Goal: Information Seeking & Learning: Learn about a topic

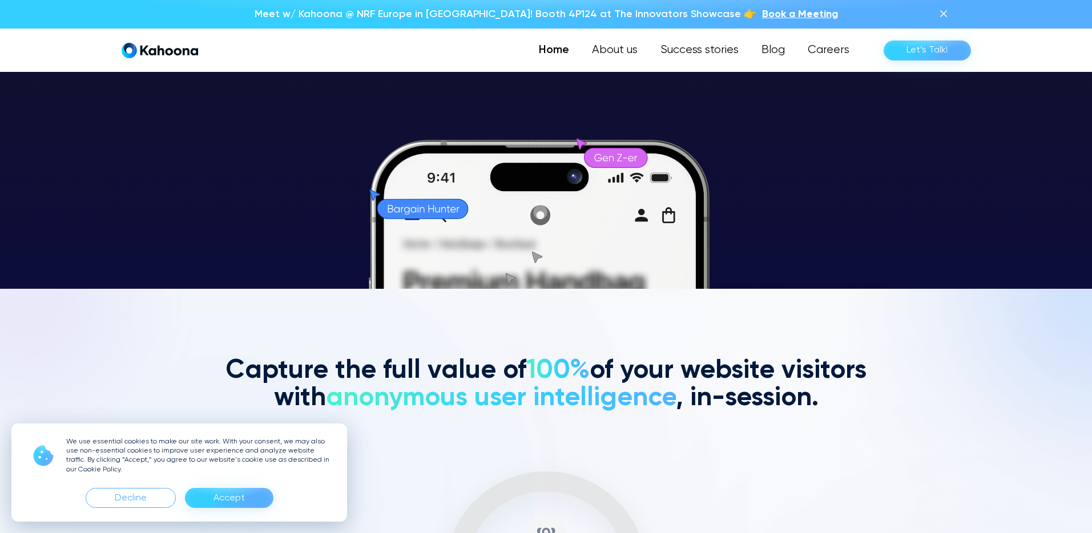
scroll to position [244, 0]
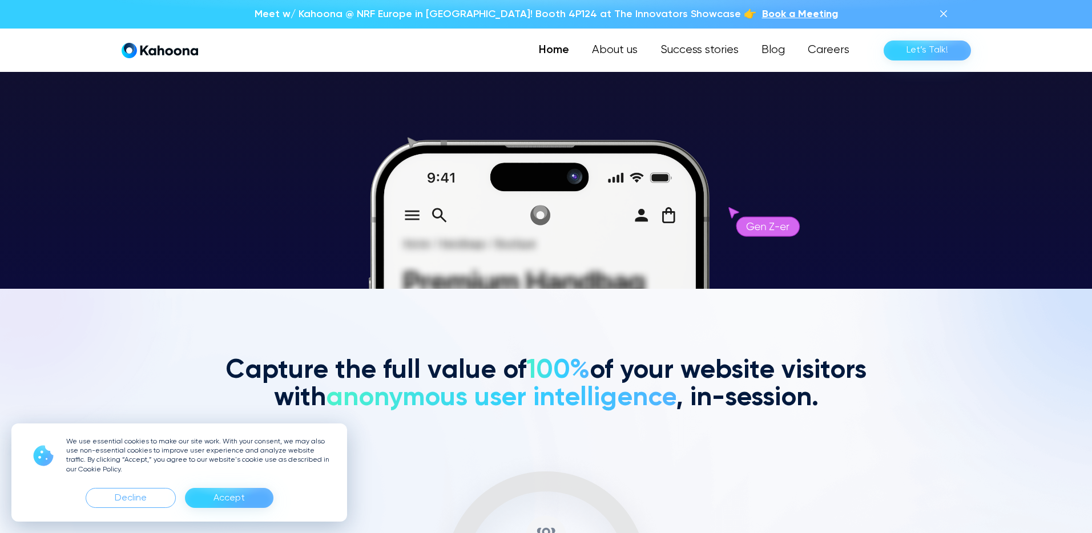
click at [221, 498] on div "Accept" at bounding box center [228, 498] width 31 height 18
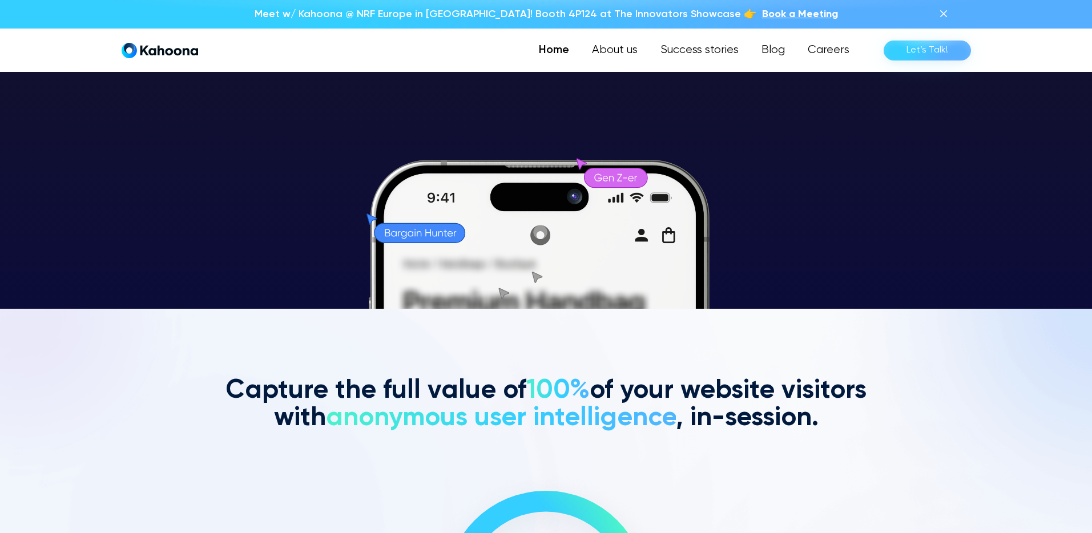
scroll to position [224, 0]
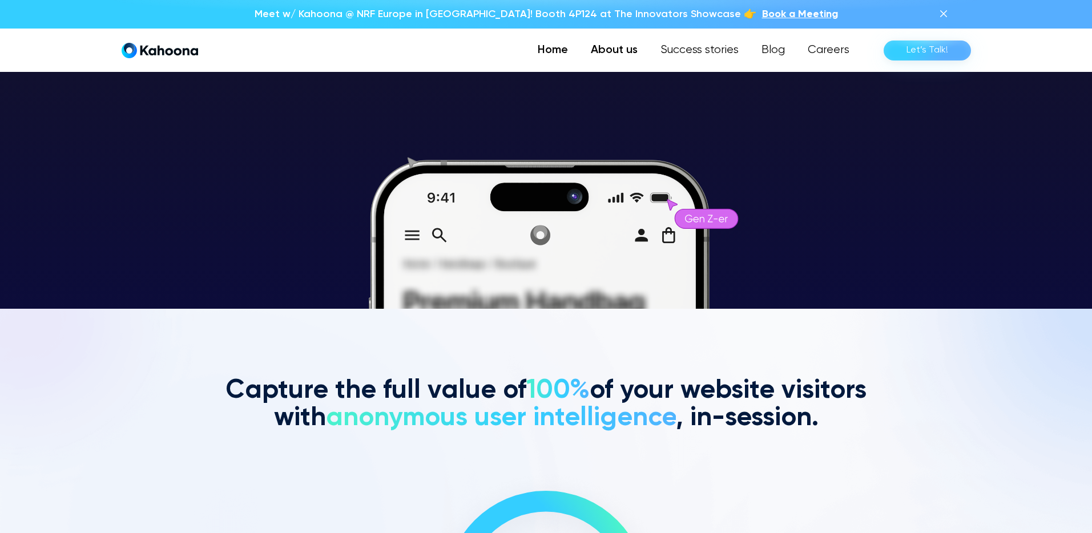
click at [617, 48] on link "About us" at bounding box center [614, 50] width 70 height 23
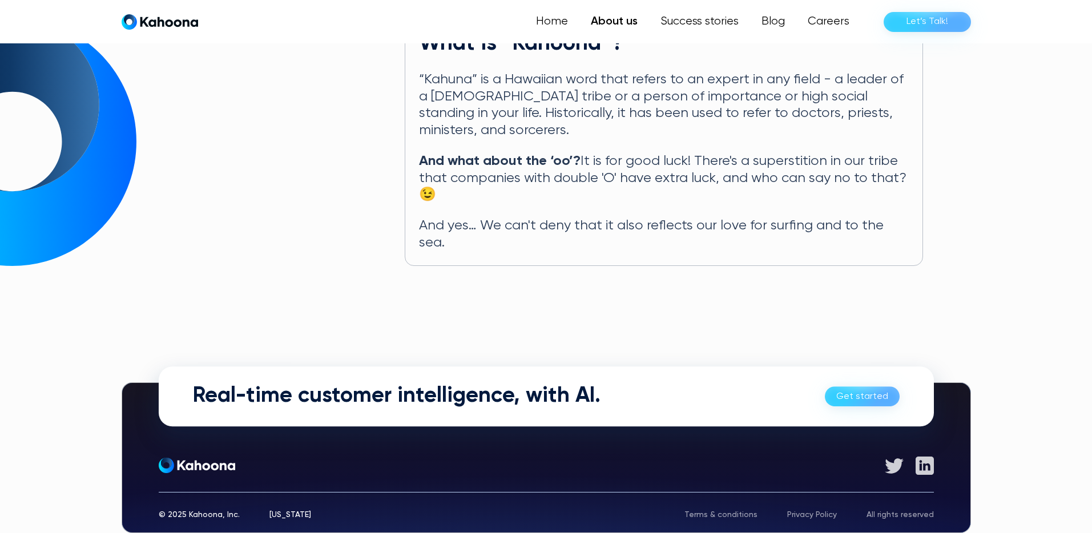
scroll to position [608, 0]
click at [682, 26] on link "Success stories" at bounding box center [698, 21] width 103 height 23
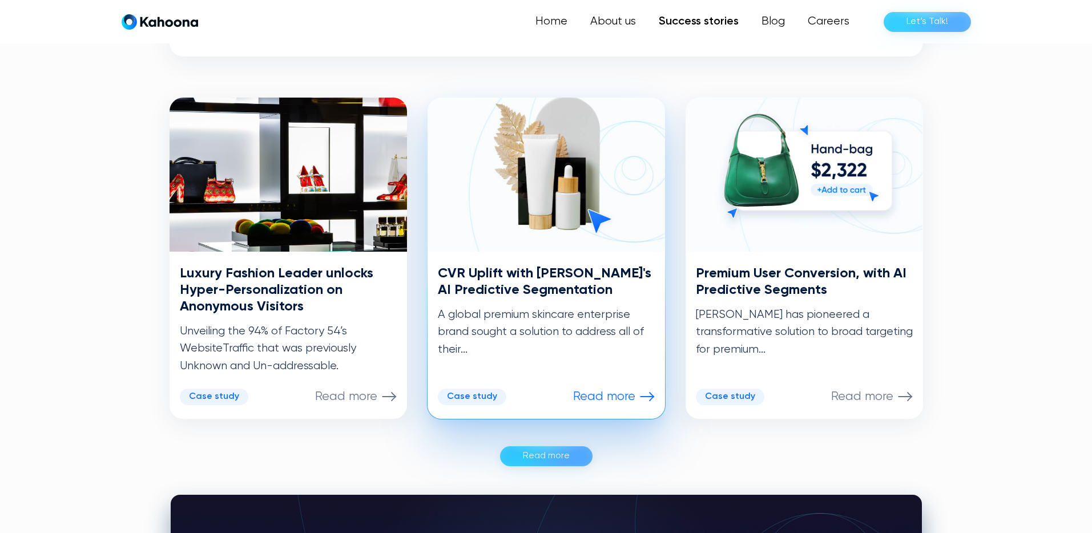
scroll to position [530, 0]
click at [525, 327] on p "A global premium skincare enterprise brand sought a solution to address all of …" at bounding box center [546, 332] width 217 height 52
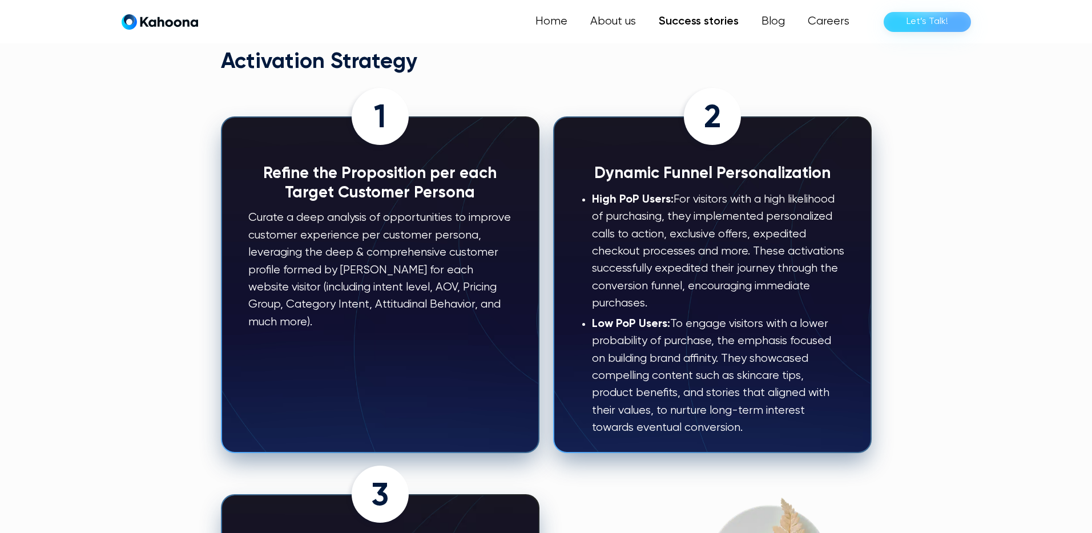
scroll to position [1223, 0]
